Goal: Navigation & Orientation: Find specific page/section

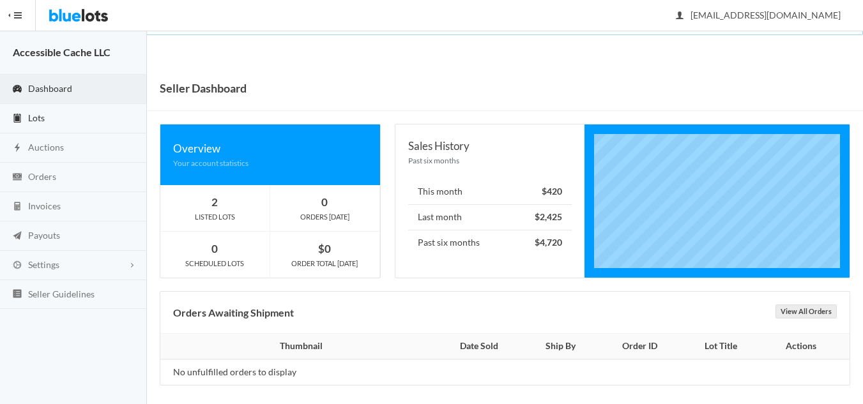
click at [44, 112] on span "Lots" at bounding box center [36, 117] width 17 height 11
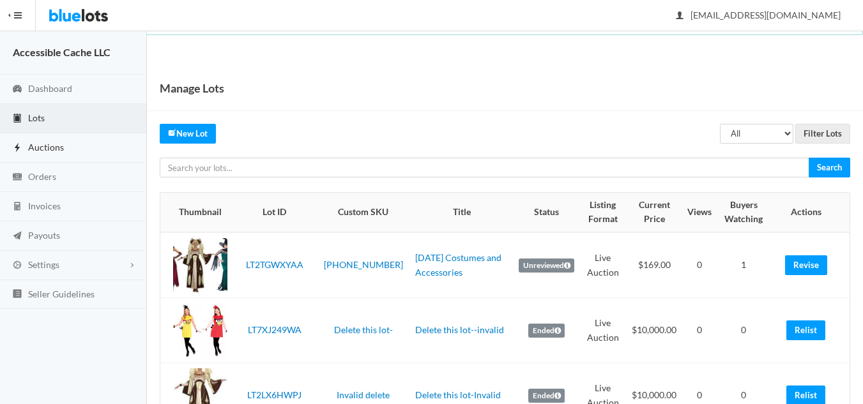
click at [40, 147] on span "Auctions" at bounding box center [46, 147] width 36 height 11
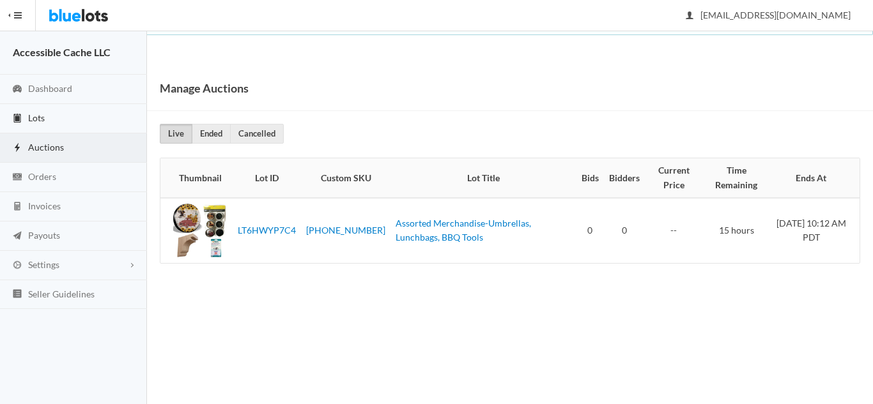
click at [40, 116] on span "Lots" at bounding box center [36, 117] width 17 height 11
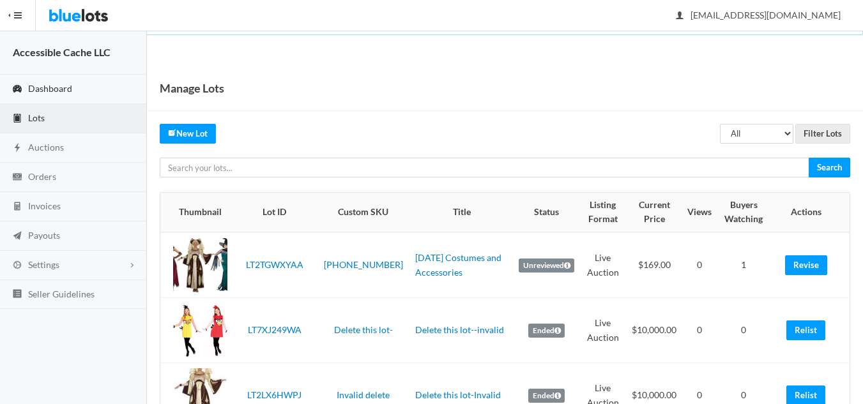
click at [47, 83] on span "Dashboard" at bounding box center [50, 88] width 44 height 11
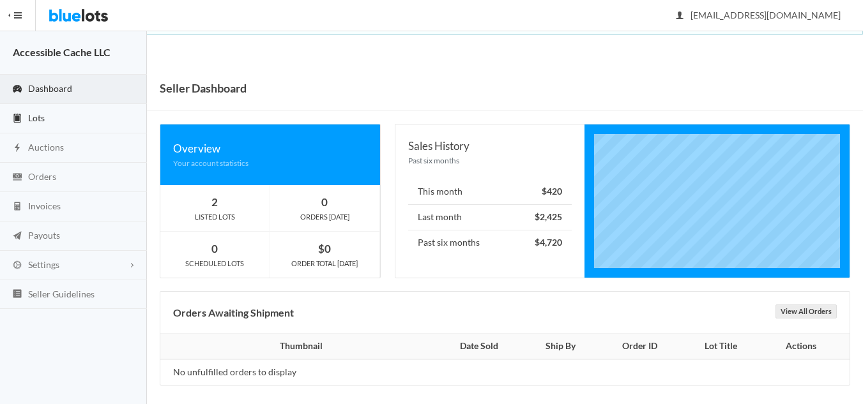
click at [40, 120] on span "Lots" at bounding box center [36, 117] width 17 height 11
